Goal: Task Accomplishment & Management: Use online tool/utility

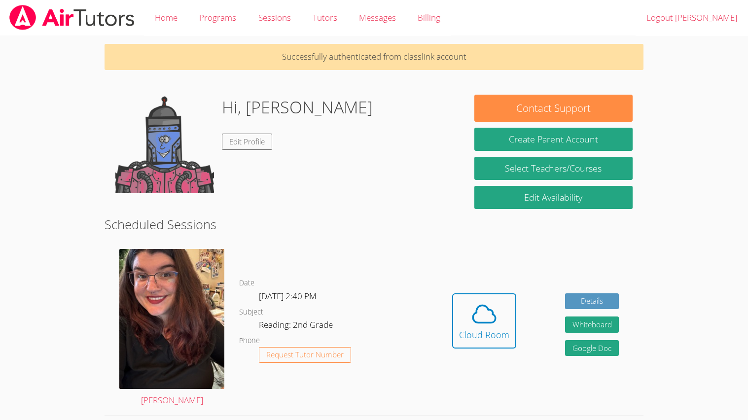
click at [0, 359] on body "Home Programs Sessions Tutors Messages Billing Logout [PERSON_NAME] Successfull…" at bounding box center [374, 210] width 748 height 420
click at [498, 304] on span at bounding box center [484, 314] width 50 height 28
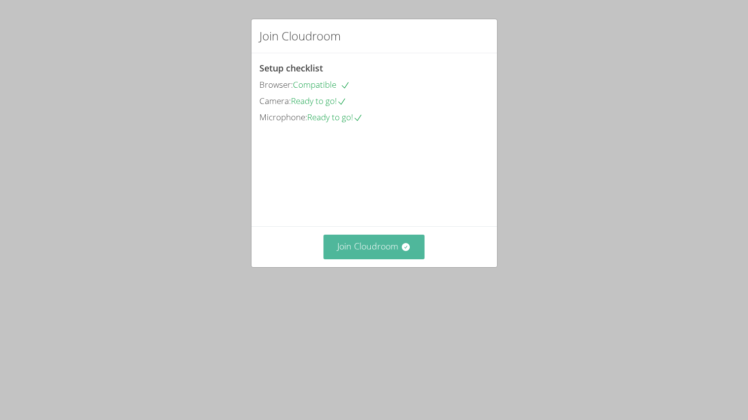
click at [403, 259] on button "Join Cloudroom" at bounding box center [374, 247] width 101 height 24
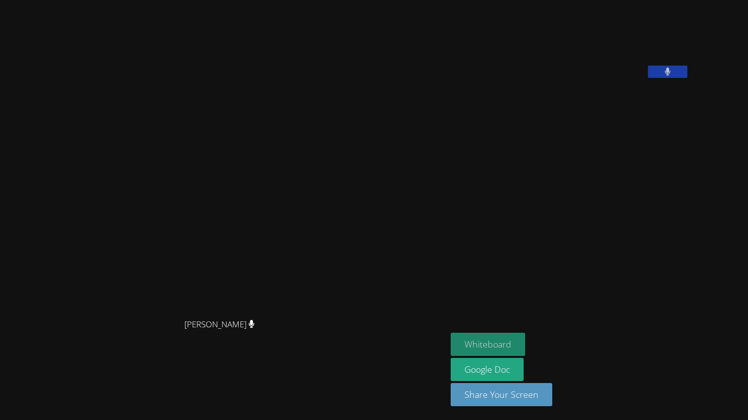
click at [525, 345] on button "Whiteboard" at bounding box center [488, 344] width 75 height 23
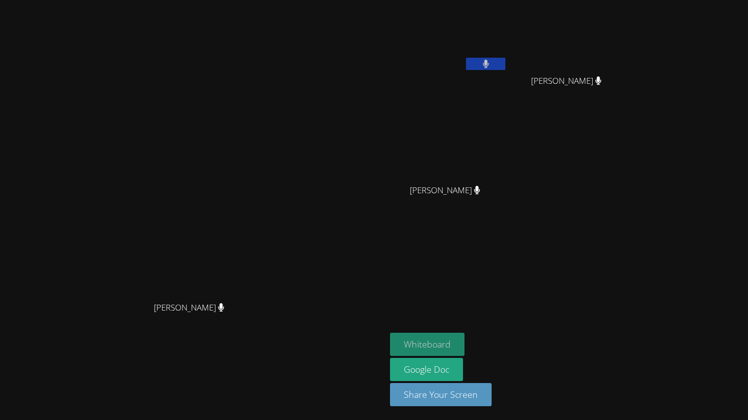
click at [465, 346] on button "Whiteboard" at bounding box center [427, 344] width 75 height 23
click at [495, 77] on aside "ISIAH COBARRUBIO GISELLE FRANCO GISELLE FRANCO SASHA SALAZAR SASHA SALAZAR Whit…" at bounding box center [509, 210] width 247 height 420
click at [465, 343] on button "Whiteboard" at bounding box center [427, 344] width 75 height 23
